Goal: Check status: Check status

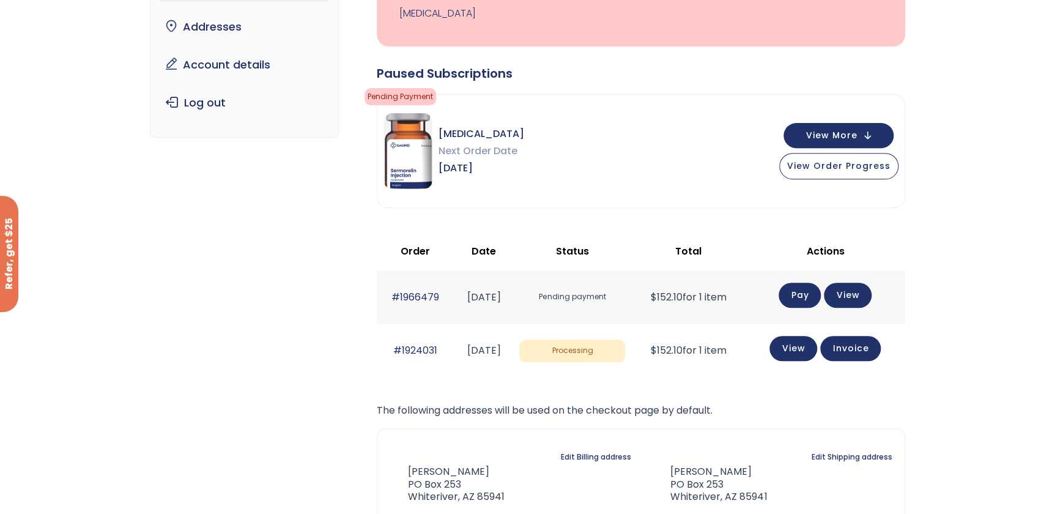
scroll to position [166, 0]
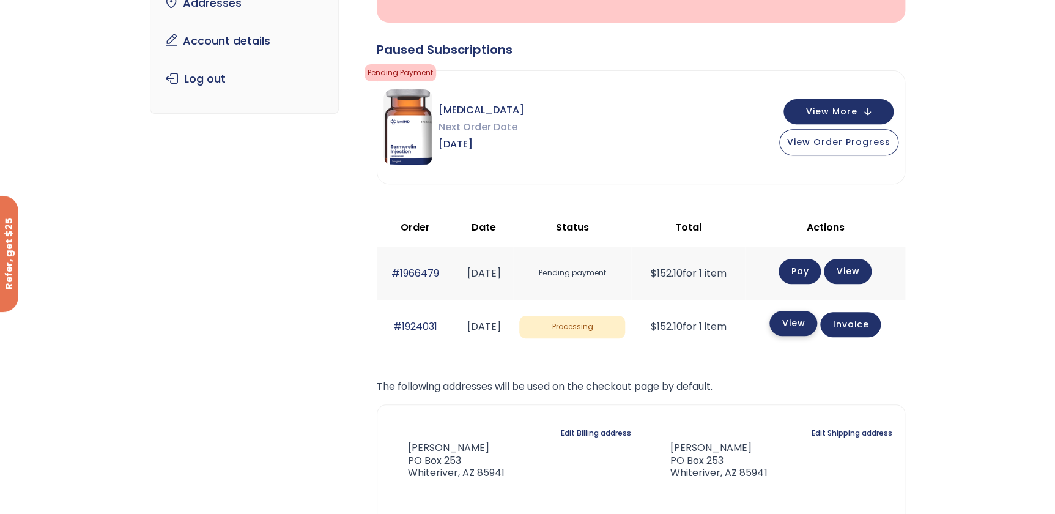
click at [796, 316] on link "View" at bounding box center [793, 323] width 48 height 25
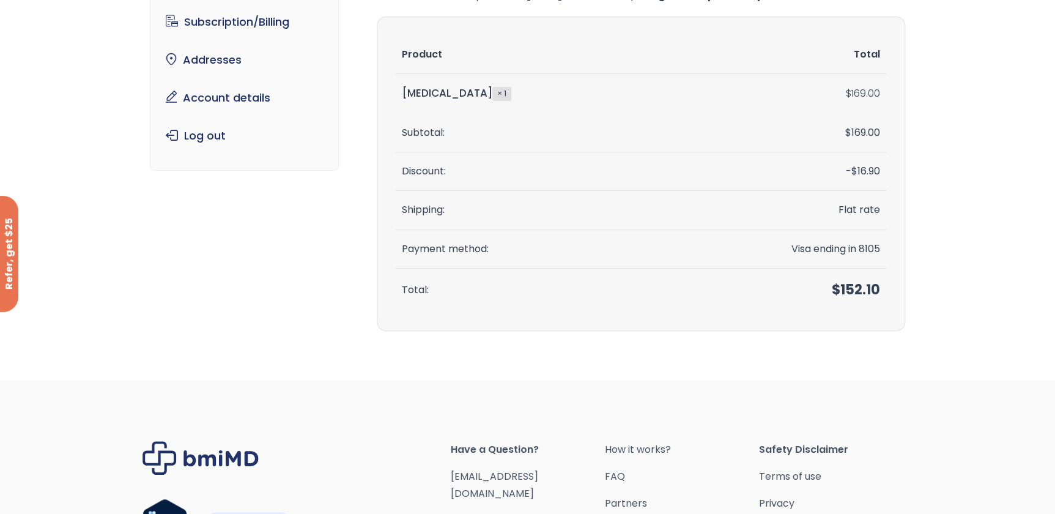
scroll to position [33, 0]
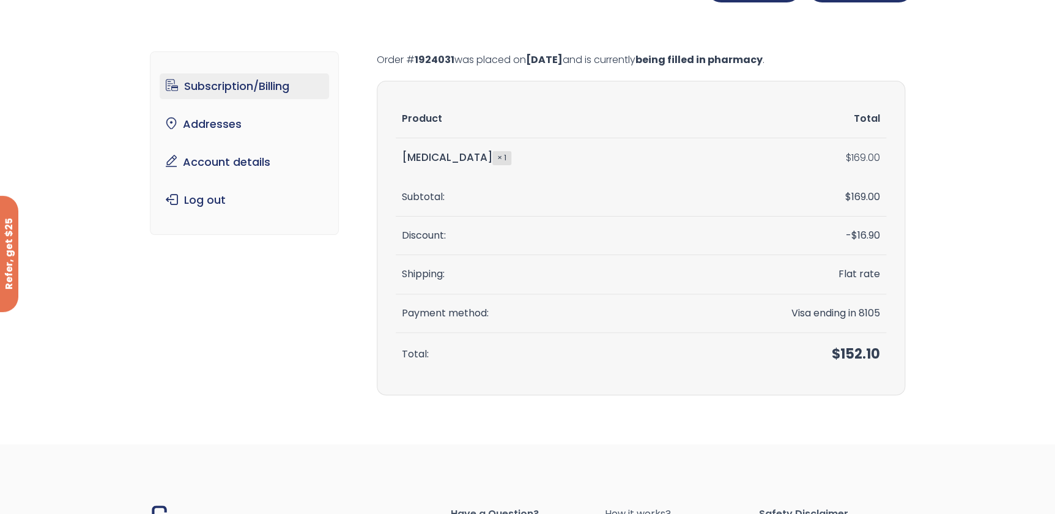
click at [226, 84] on link "Subscription/Billing" at bounding box center [244, 86] width 169 height 26
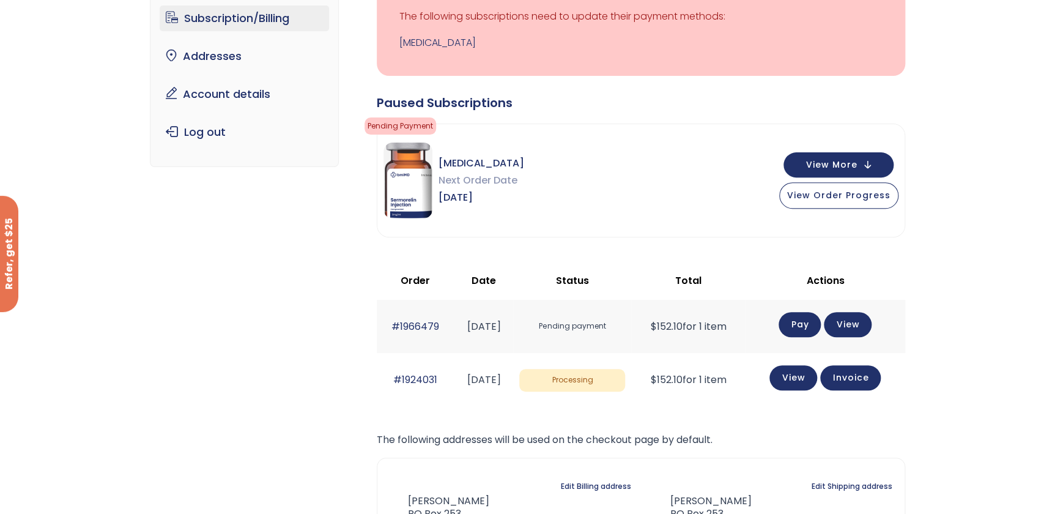
scroll to position [166, 0]
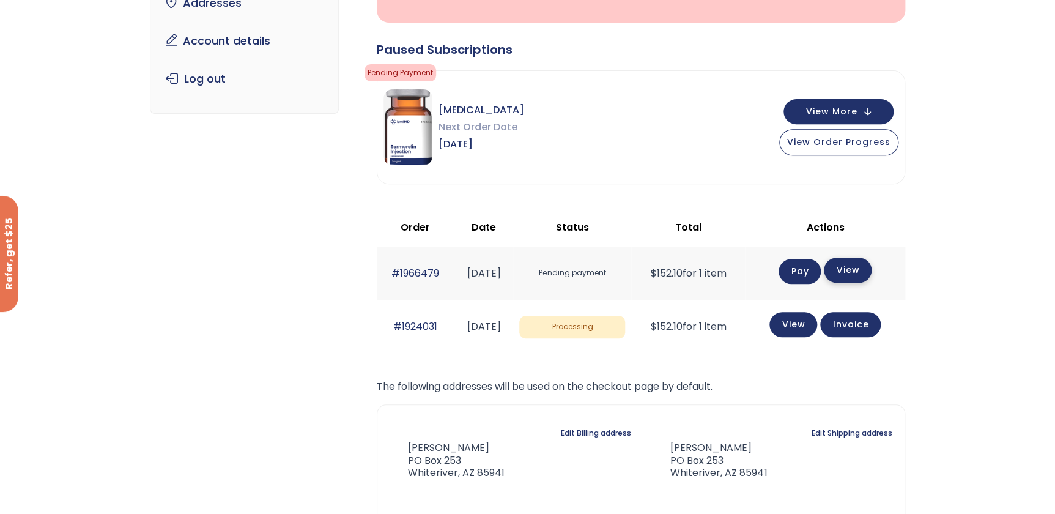
click at [858, 265] on link "View" at bounding box center [848, 269] width 48 height 25
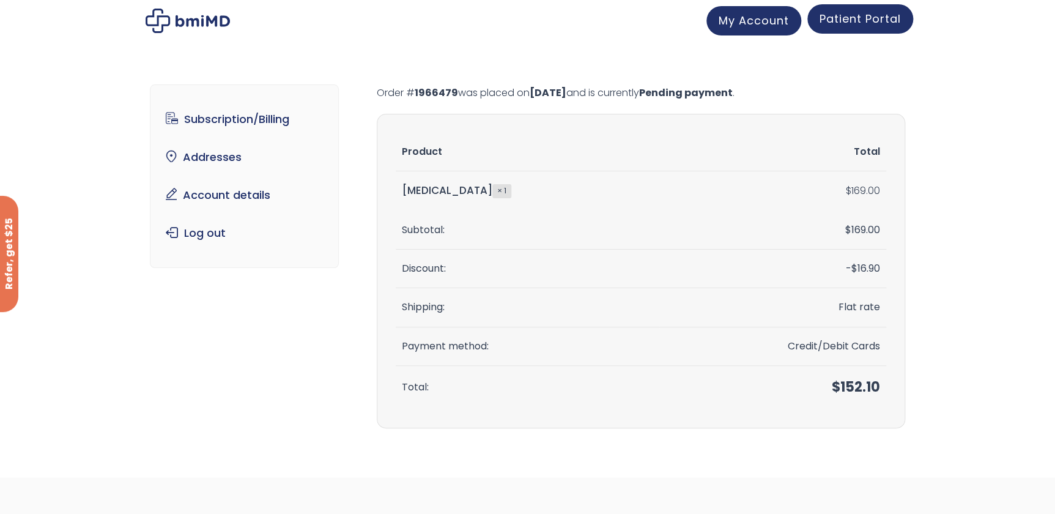
click at [845, 24] on span "Patient Portal" at bounding box center [859, 18] width 81 height 15
